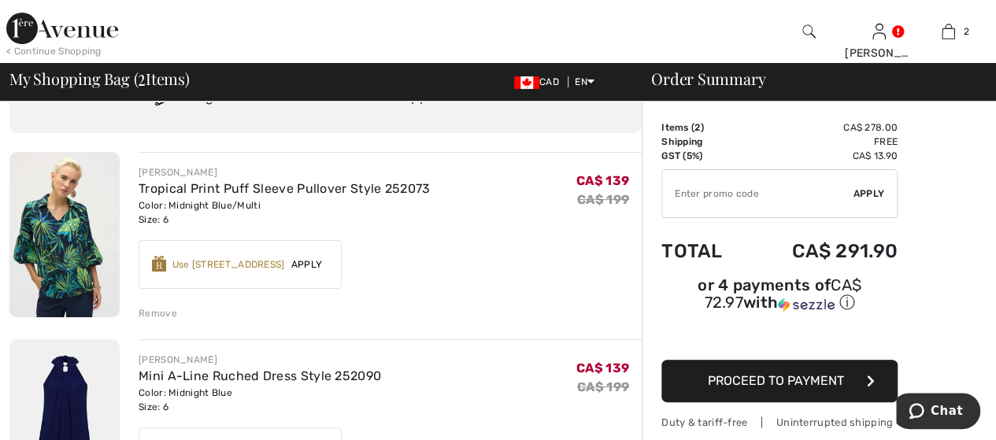
scroll to position [157, 0]
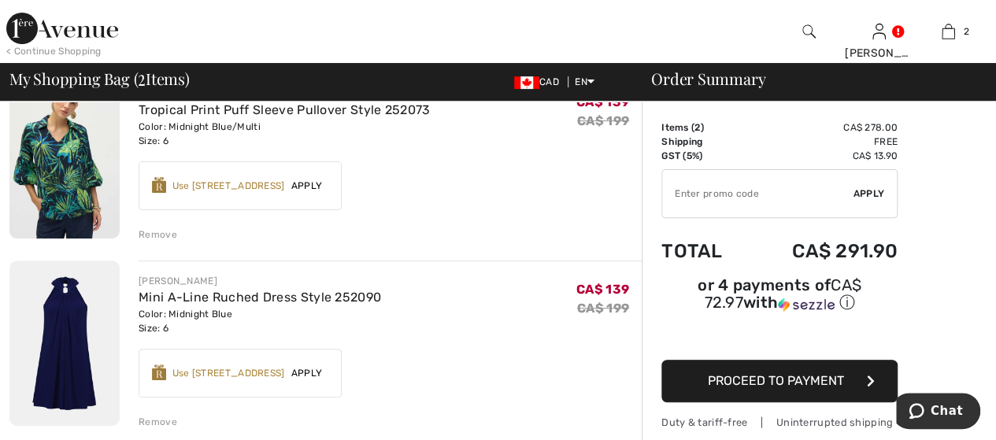
click at [778, 373] on span "Proceed to Payment" at bounding box center [775, 380] width 136 height 15
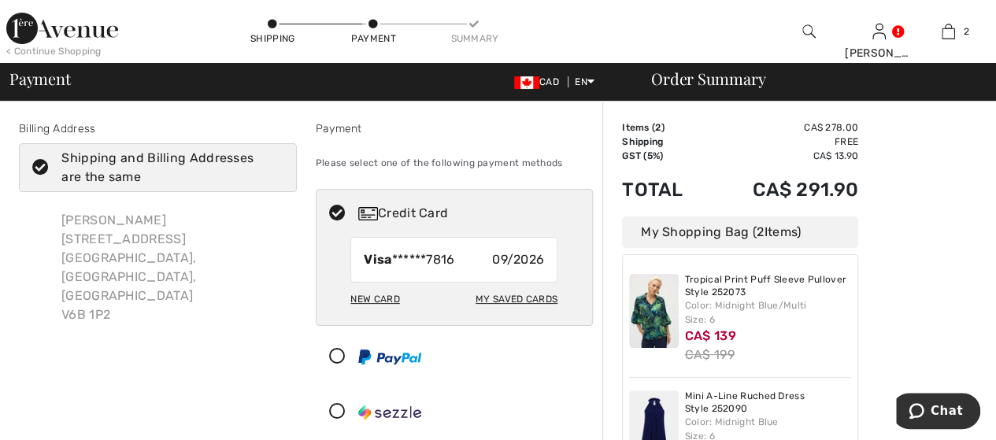
click at [343, 355] on icon at bounding box center [337, 357] width 42 height 17
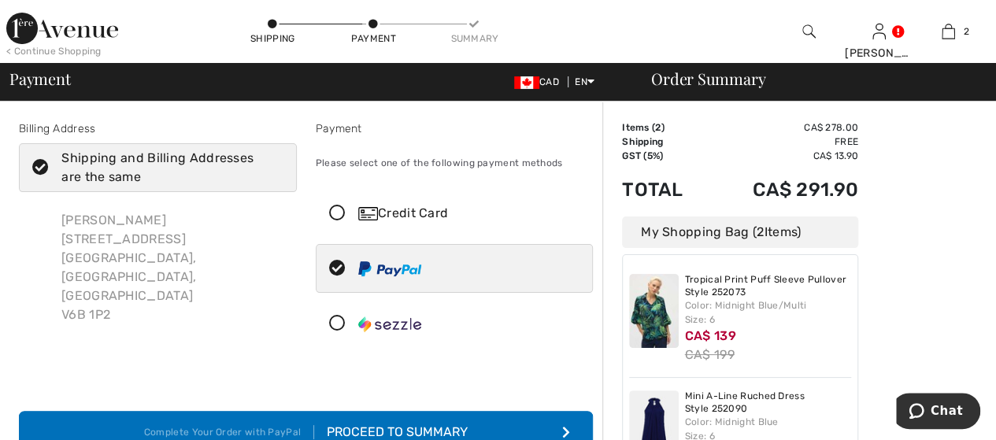
scroll to position [157, 0]
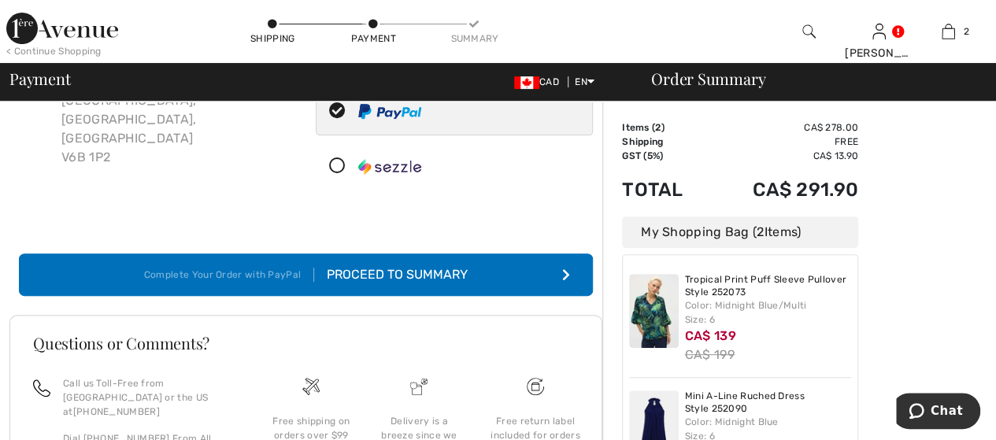
click at [449, 289] on button "Complete Your Order with PayPal Proceed to Summary" at bounding box center [306, 274] width 574 height 42
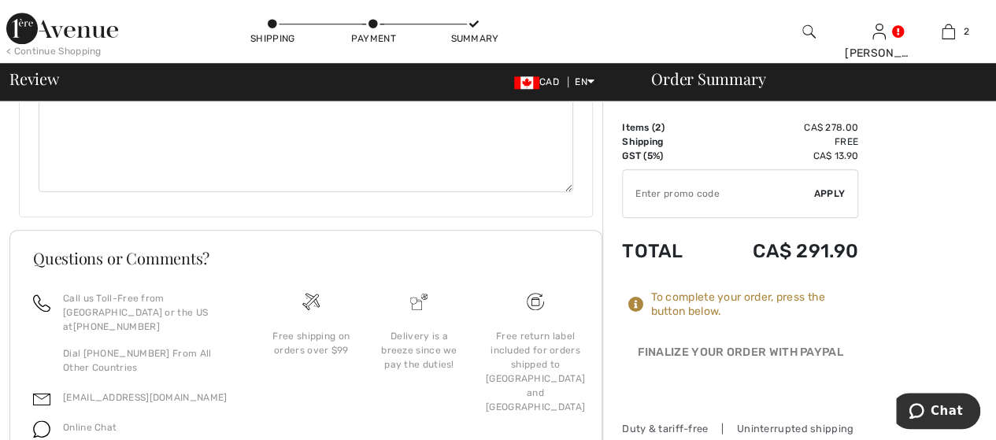
scroll to position [809, 0]
